Goal: Task Accomplishment & Management: Manage account settings

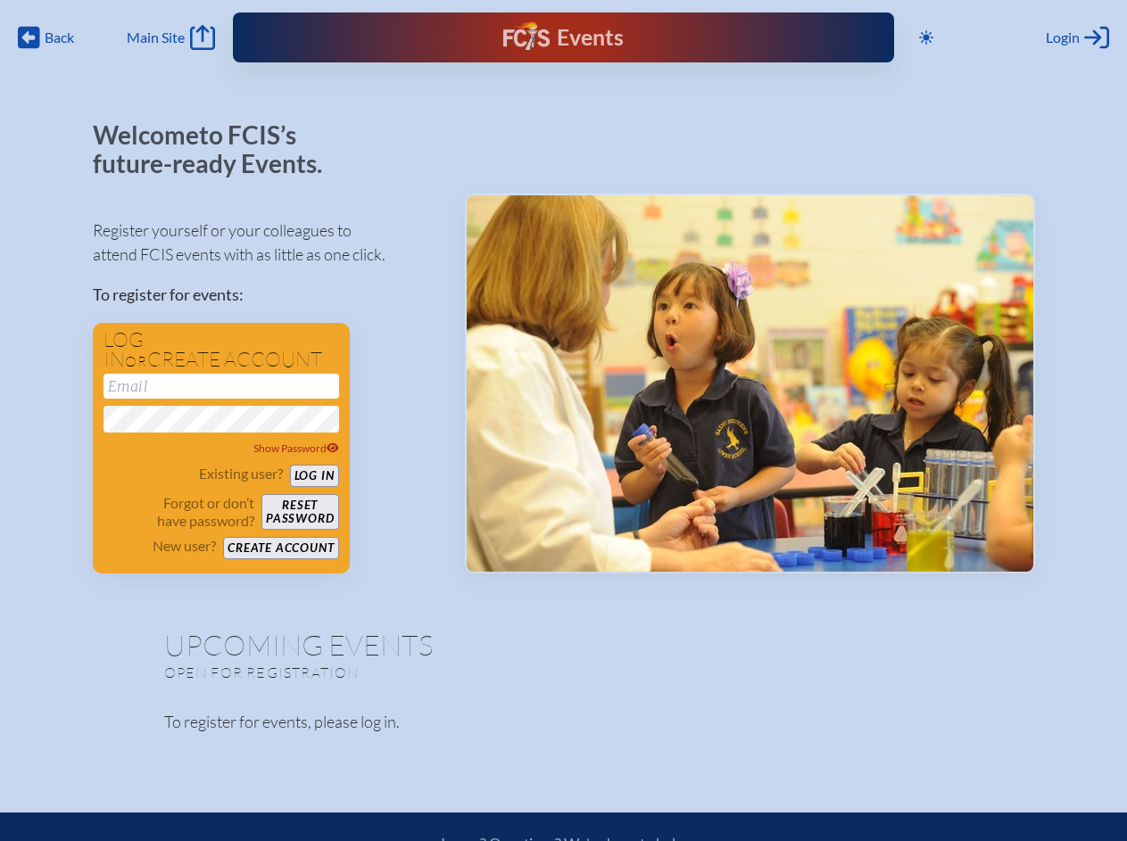
click at [46, 37] on span "Back" at bounding box center [59, 38] width 29 height 18
click at [929, 37] on icon at bounding box center [926, 37] width 14 height 14
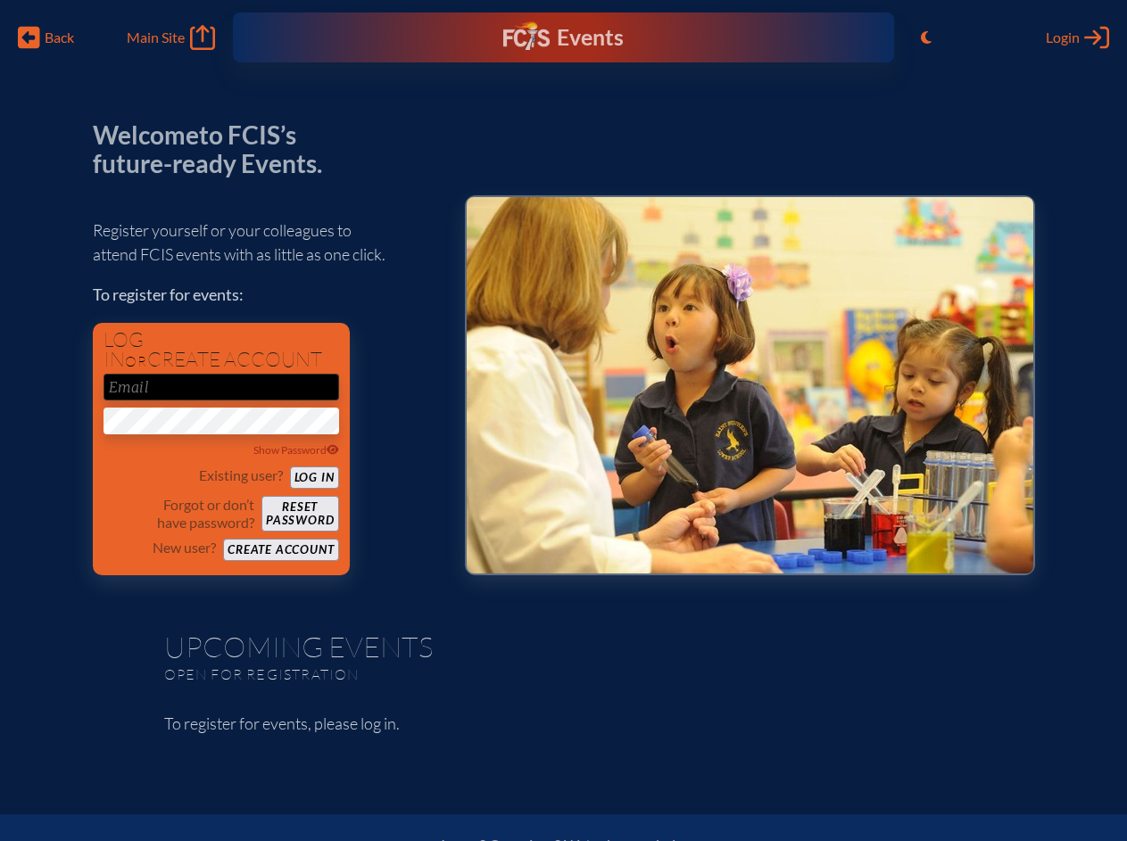
click at [1077, 37] on span "Login" at bounding box center [1063, 38] width 34 height 18
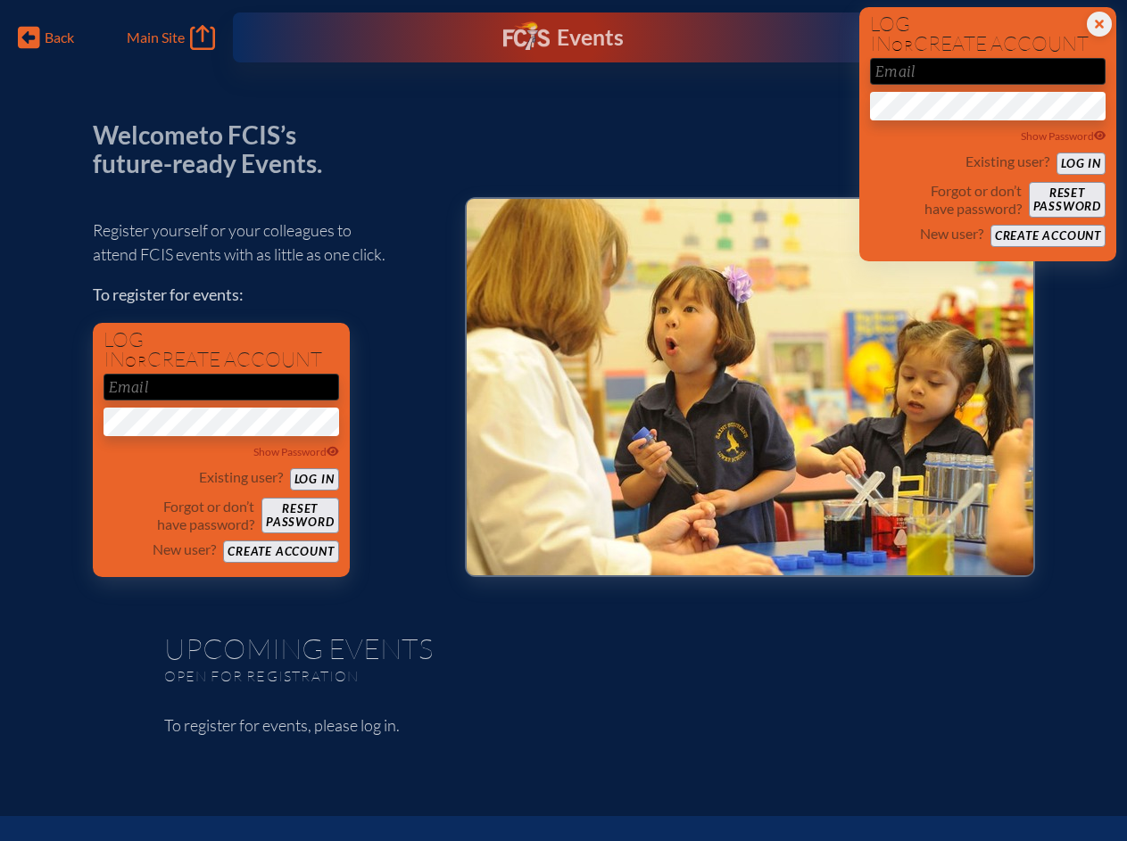
click at [221, 449] on div "Show Password" at bounding box center [221, 452] width 236 height 18
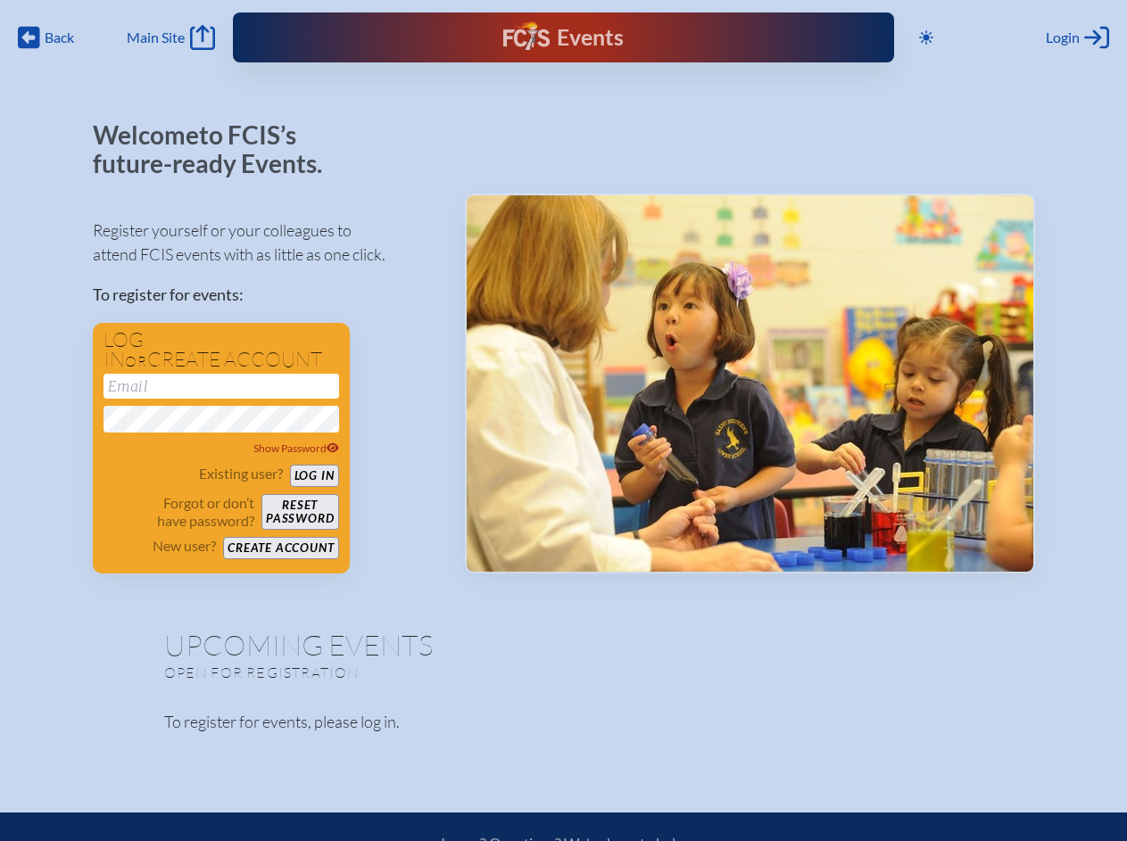
click at [46, 37] on span "Back" at bounding box center [59, 38] width 29 height 18
click at [929, 37] on icon at bounding box center [926, 37] width 14 height 14
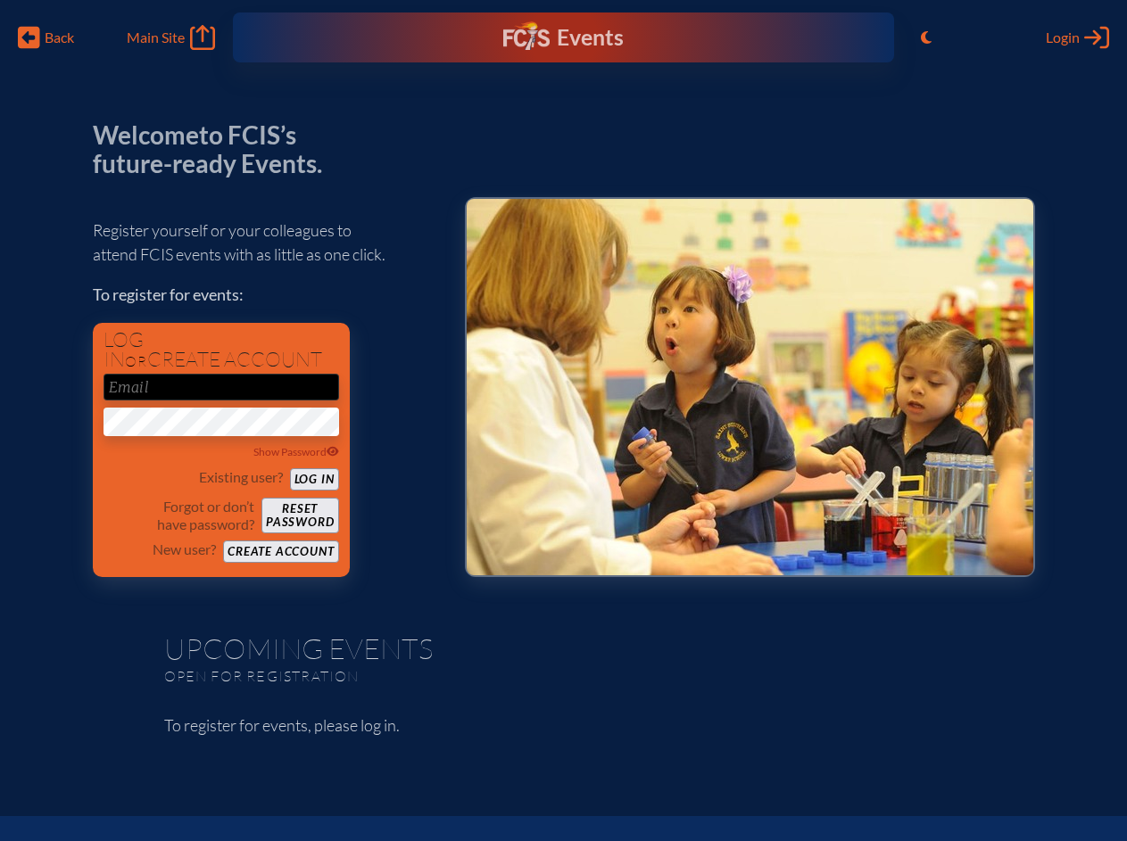
click at [1077, 37] on span "Login" at bounding box center [1063, 38] width 34 height 18
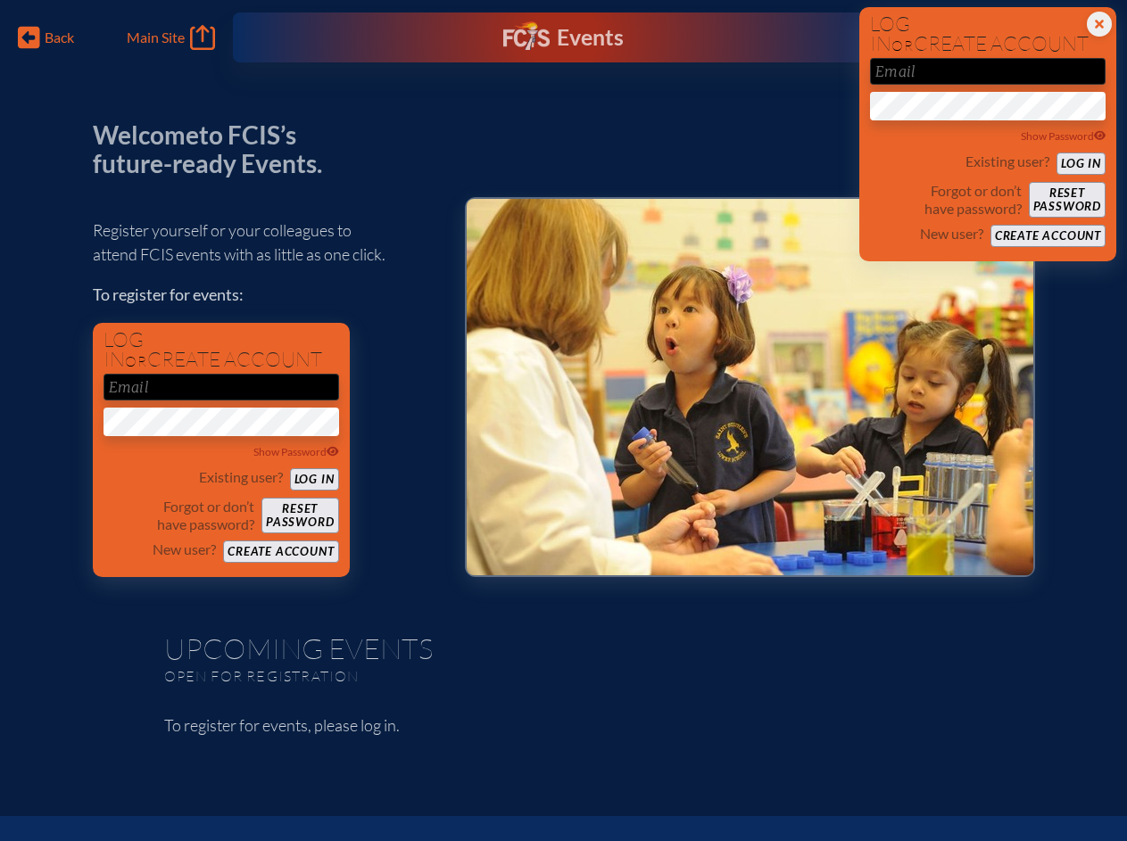
click at [221, 449] on div "Show Password" at bounding box center [221, 452] width 236 height 18
